Goal: Navigation & Orientation: Find specific page/section

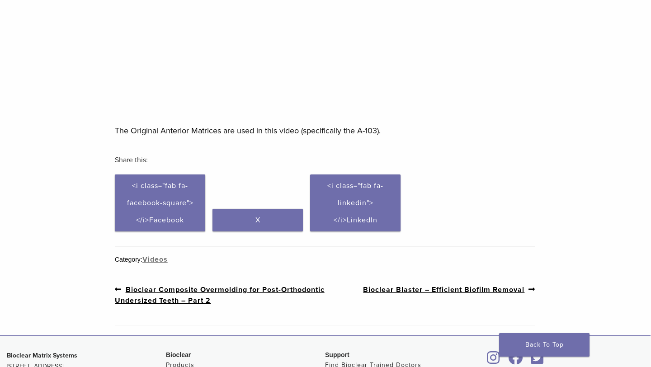
scroll to position [0, 0]
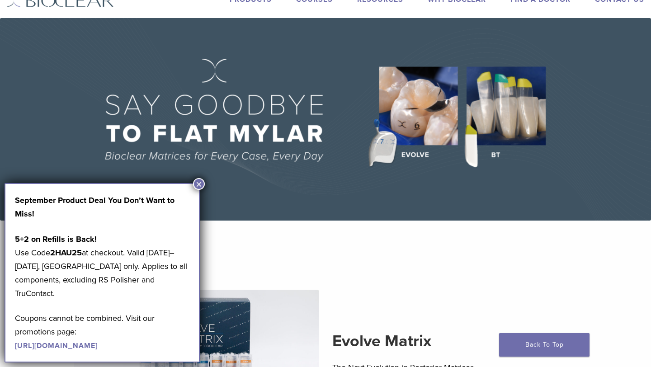
scroll to position [99, 0]
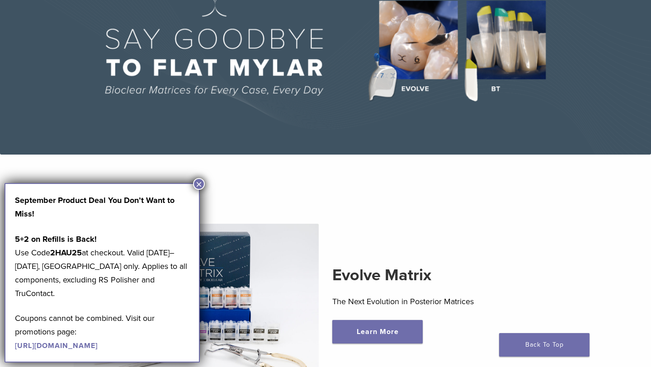
click at [199, 186] on button "×" at bounding box center [199, 184] width 12 height 12
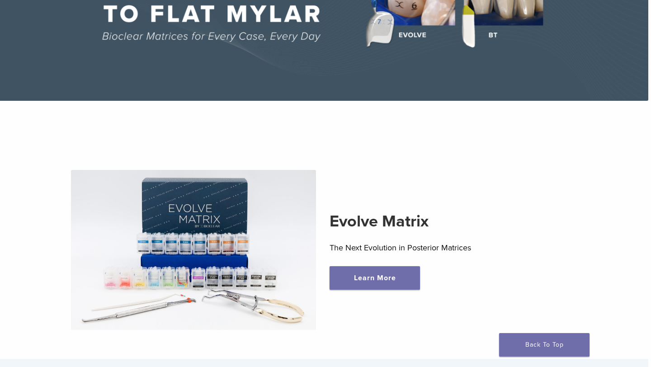
scroll to position [0, 3]
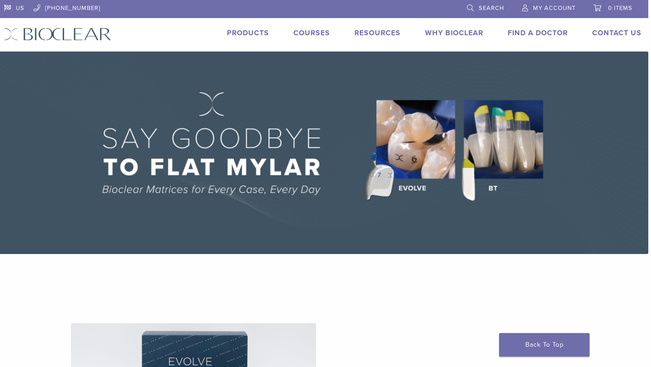
click at [247, 35] on link "Products" at bounding box center [248, 32] width 42 height 9
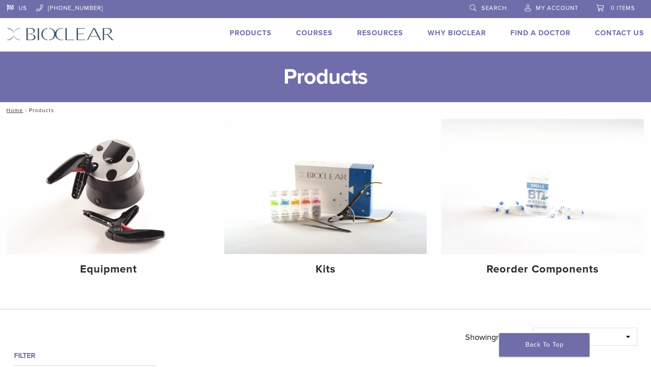
click at [443, 34] on link "Why Bioclear" at bounding box center [456, 32] width 58 height 9
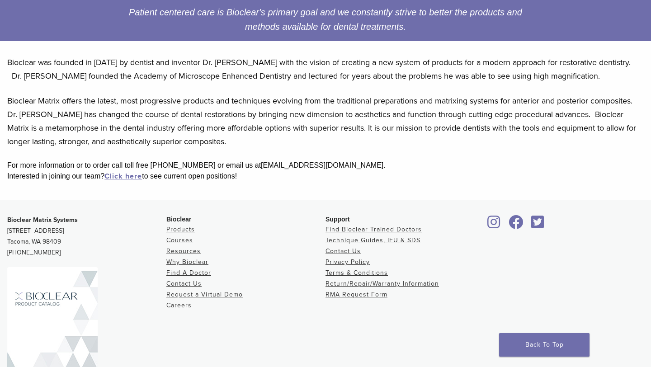
scroll to position [222, 0]
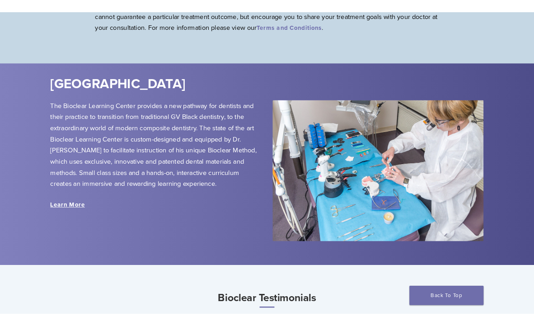
scroll to position [918, 0]
